Goal: Task Accomplishment & Management: Use online tool/utility

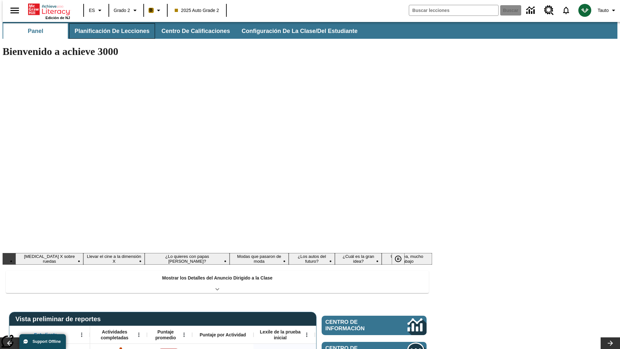
click at [108, 31] on button "Planificación de lecciones" at bounding box center [112, 31] width 86 height 16
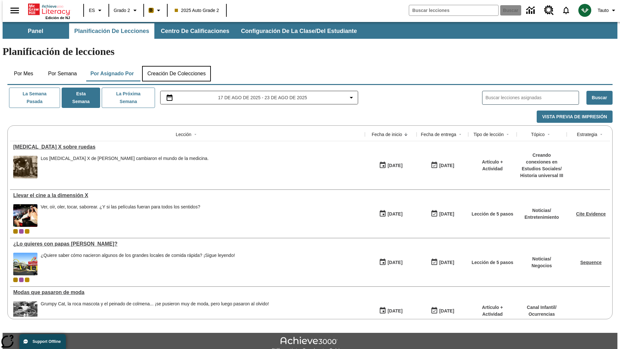
click at [176, 66] on button "Creación de colecciones" at bounding box center [176, 74] width 69 height 16
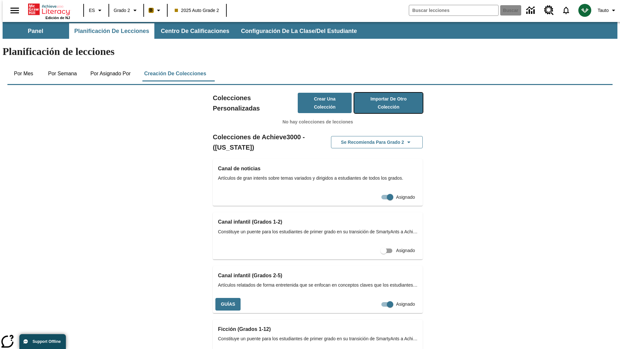
click at [379, 93] on button "Importar de otro Colección" at bounding box center [388, 103] width 68 height 20
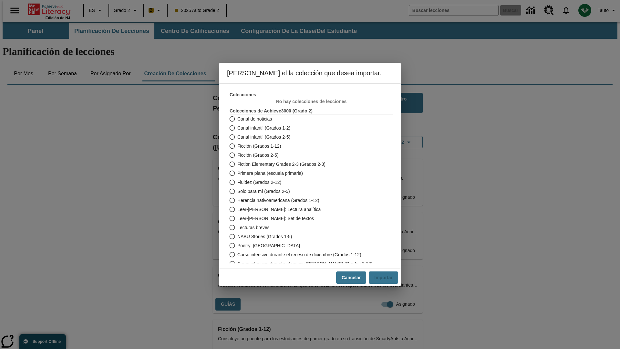
click at [307, 164] on span "Fiction Elementary Grades 2-3 (Grados 2-3)" at bounding box center [281, 164] width 88 height 7
click at [237, 164] on input "Fiction Elementary Grades 2-3 (Grados 2-3)" at bounding box center [231, 164] width 11 height 9
radio input "true"
click at [386, 277] on button "Importar" at bounding box center [383, 277] width 29 height 13
